Goal: Use online tool/utility: Use online tool/utility

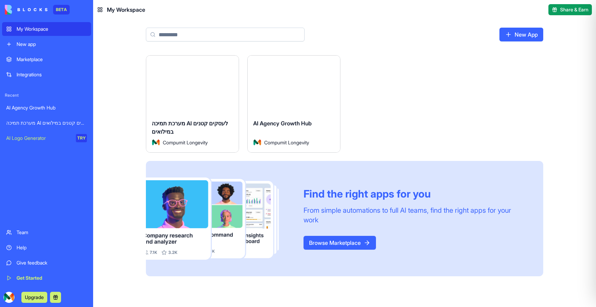
click at [204, 87] on button "Launch" at bounding box center [193, 85] width 52 height 14
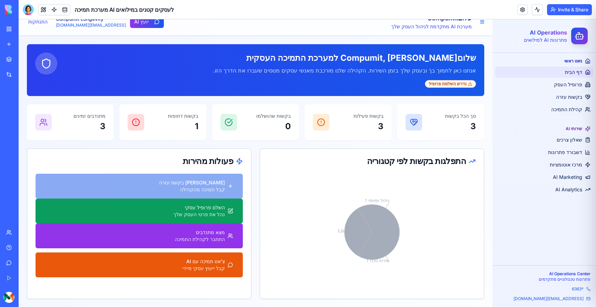
scroll to position [15, 0]
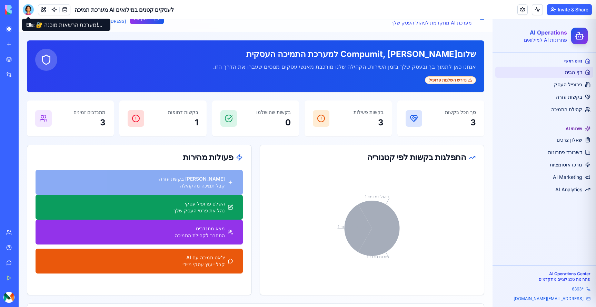
click at [28, 12] on div at bounding box center [28, 9] width 11 height 11
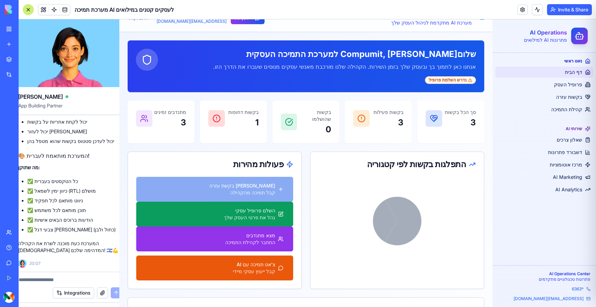
scroll to position [0, 0]
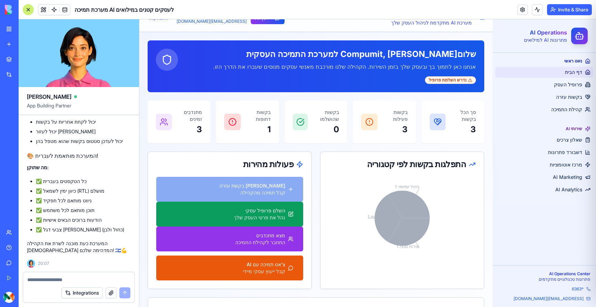
click at [26, 8] on div at bounding box center [28, 9] width 11 height 11
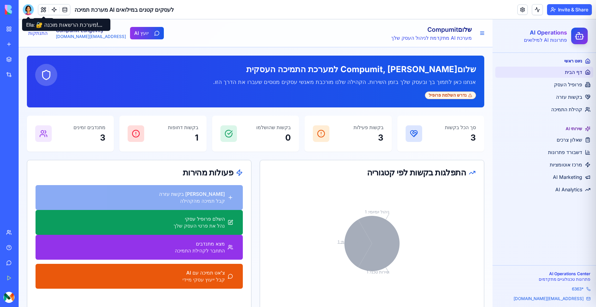
click at [33, 11] on div at bounding box center [28, 9] width 11 height 11
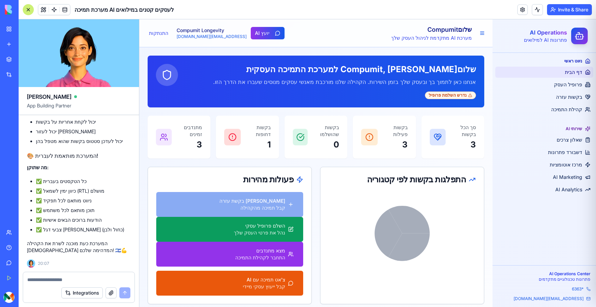
click at [51, 281] on textarea at bounding box center [78, 279] width 103 height 7
type textarea "*"
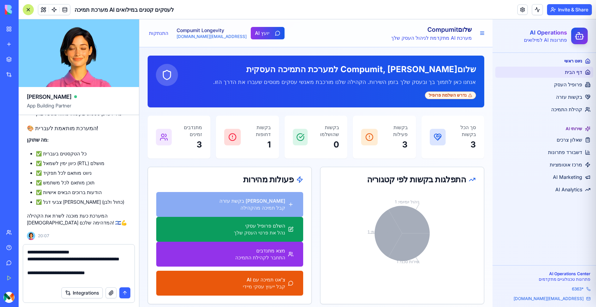
type textarea "**********"
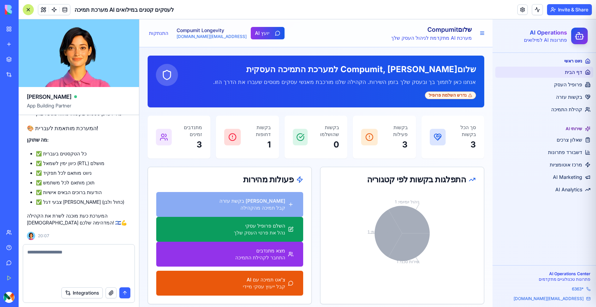
scroll to position [2333, 0]
